Goal: Information Seeking & Learning: Learn about a topic

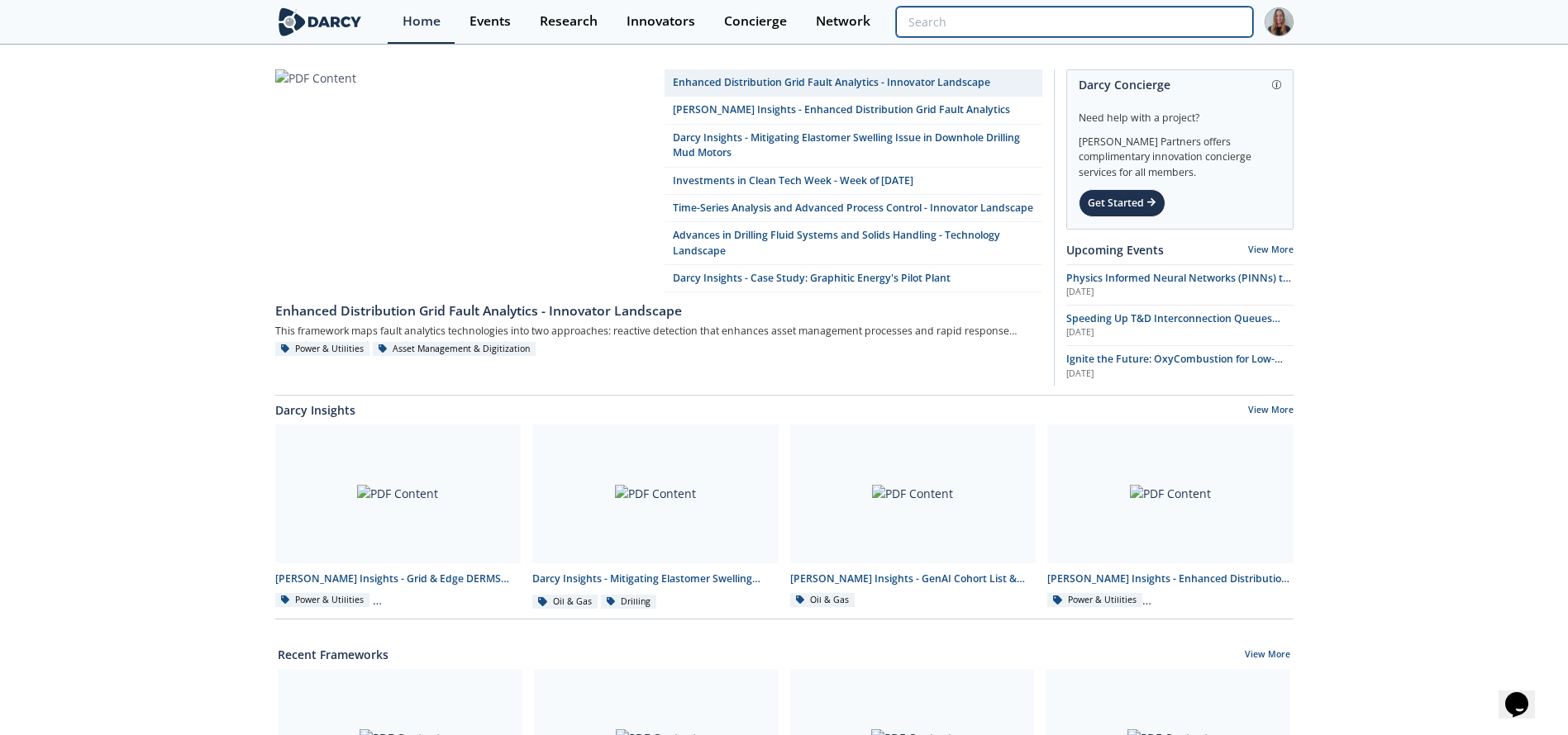
click at [1153, 19] on input "search" at bounding box center [1073, 22] width 356 height 31
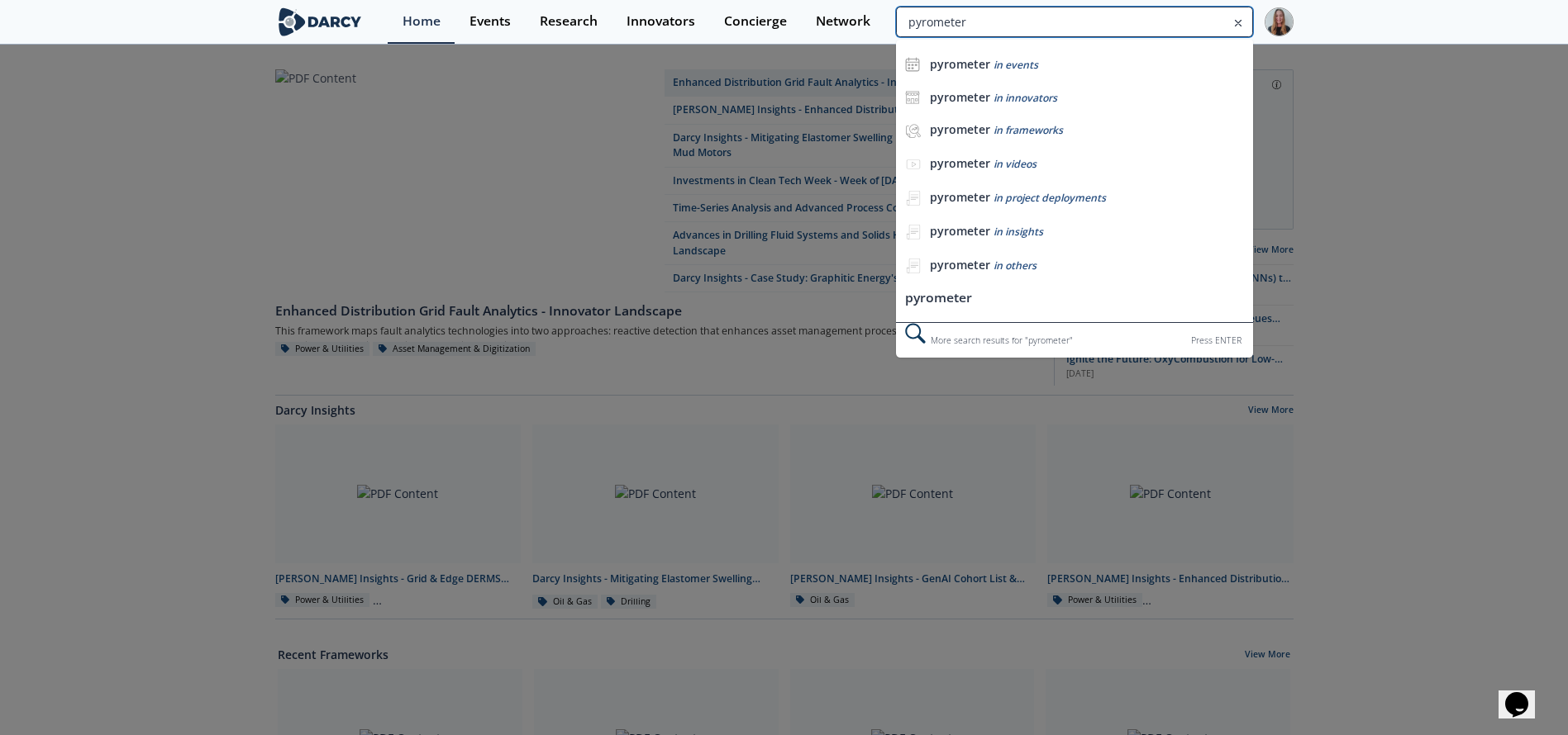
type input "pyrometer"
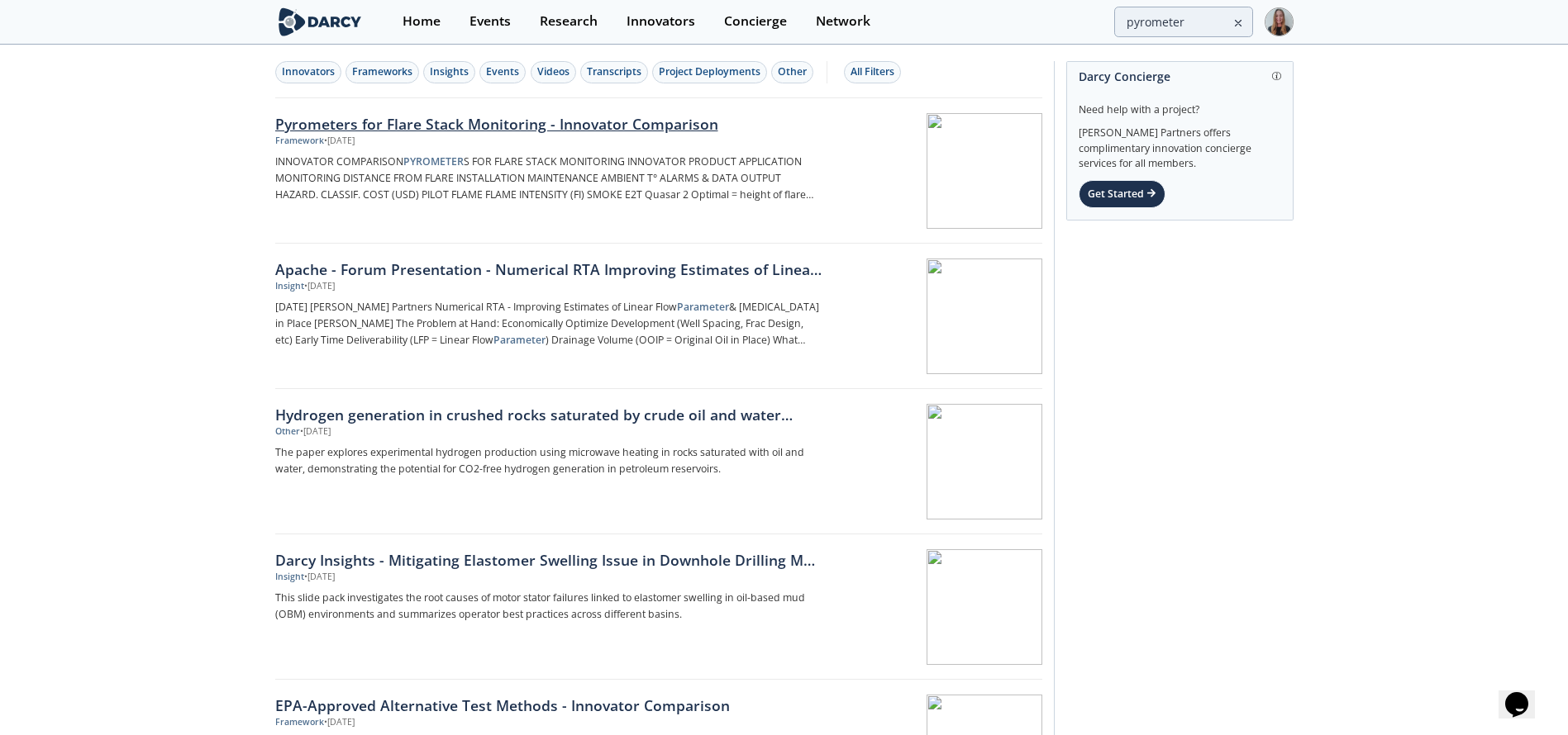
click at [382, 148] on div "Pyrometers for Flare Stack Monitoring - Innovator Comparison Framework • Jul 14…" at bounding box center [554, 170] width 559 height 116
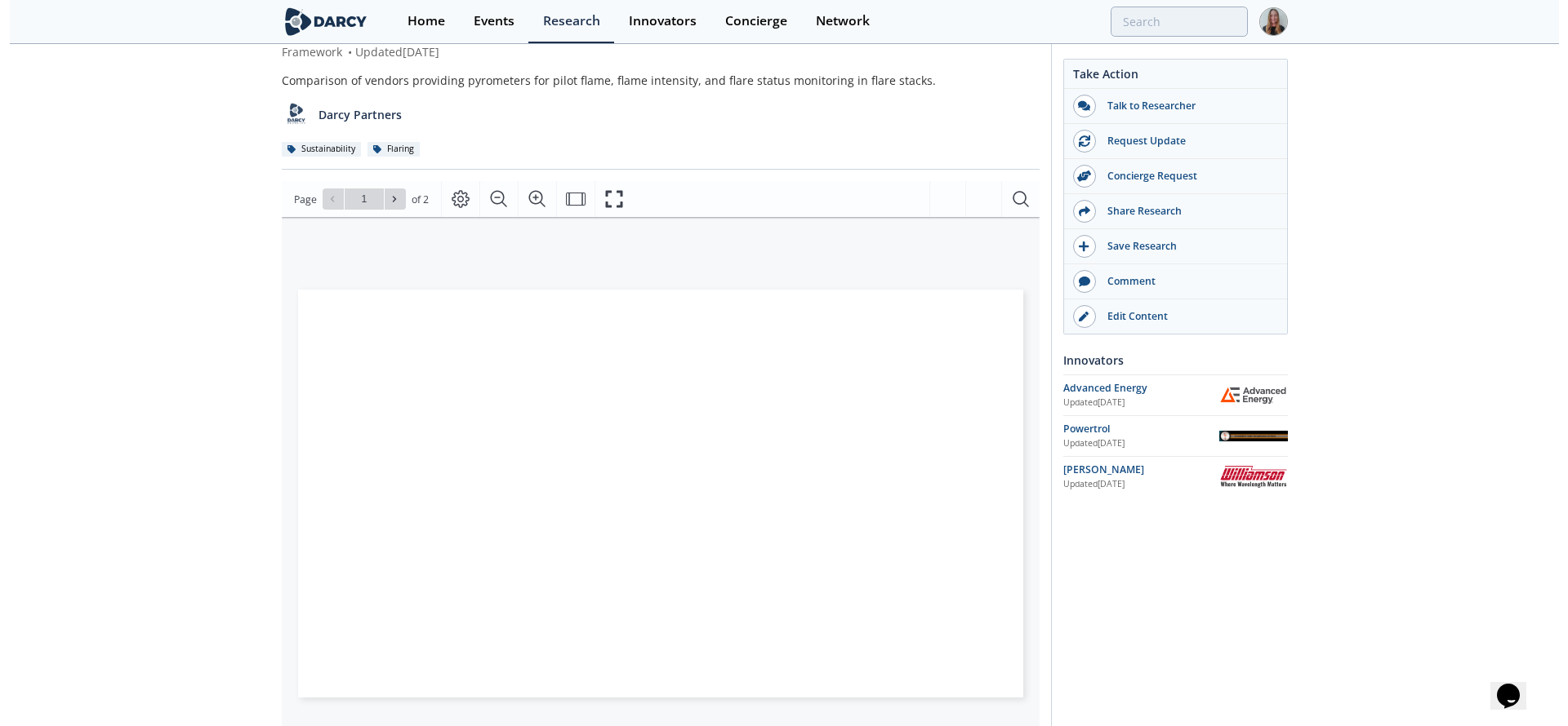
scroll to position [113, 0]
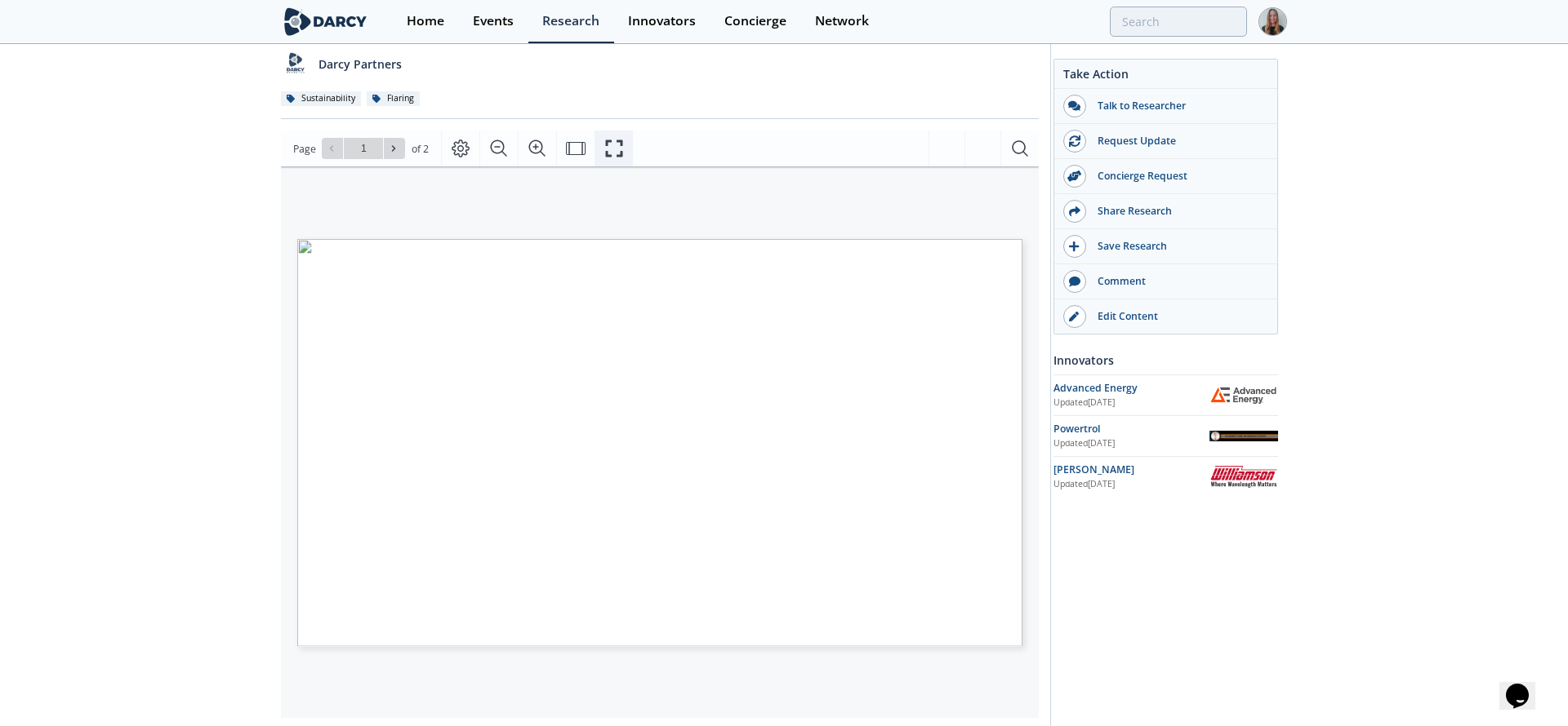
click at [629, 142] on button "Fullscreen" at bounding box center [613, 148] width 39 height 36
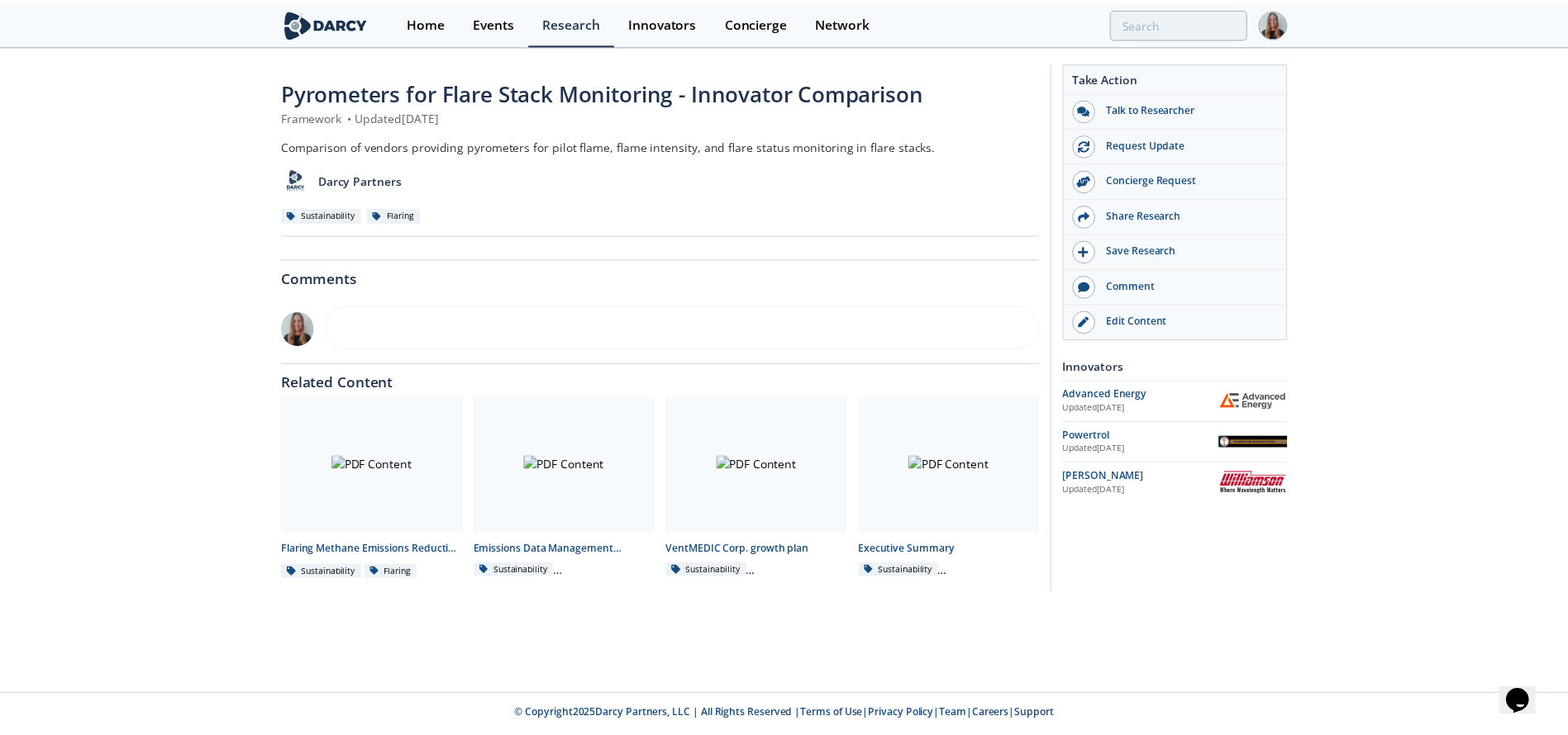
scroll to position [0, 0]
